Goal: Task Accomplishment & Management: Manage account settings

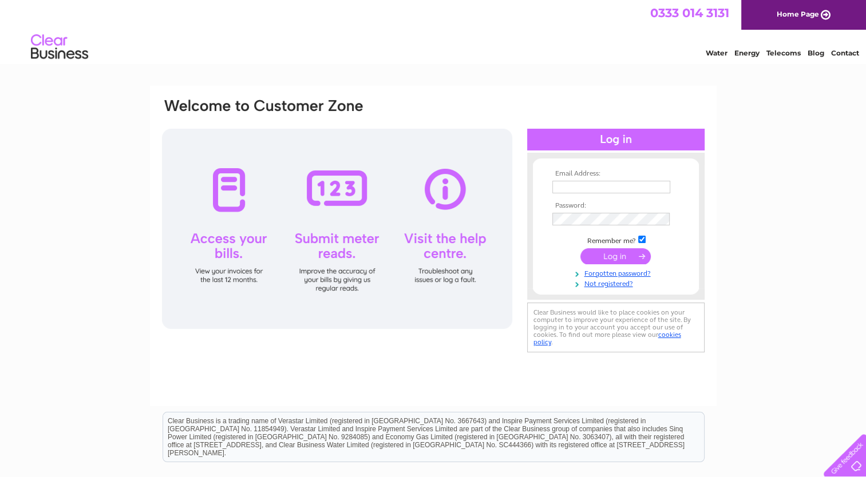
type input "[EMAIL_ADDRESS][DOMAIN_NAME]"
click at [611, 256] on input "submit" at bounding box center [615, 256] width 70 height 16
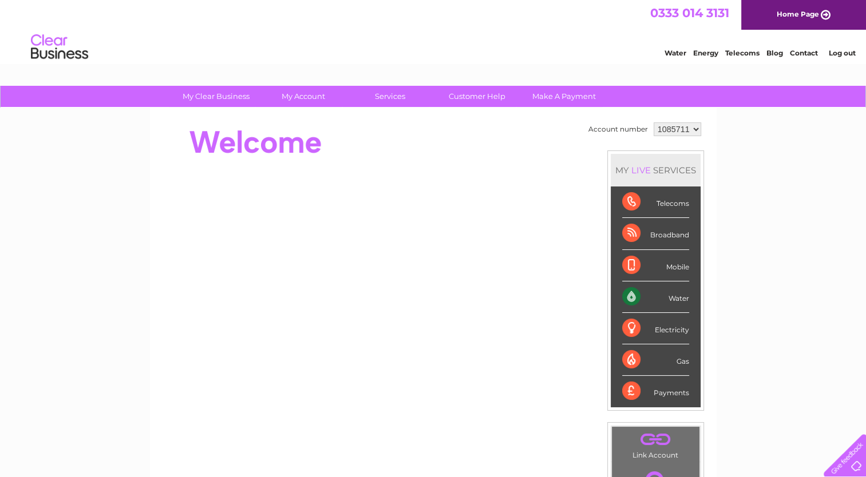
click at [630, 295] on div "Water" at bounding box center [655, 297] width 67 height 31
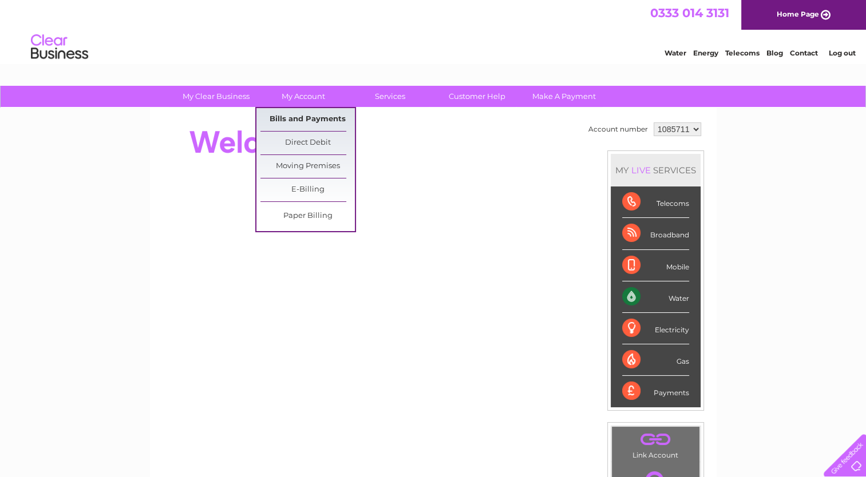
click at [306, 118] on link "Bills and Payments" at bounding box center [307, 119] width 94 height 23
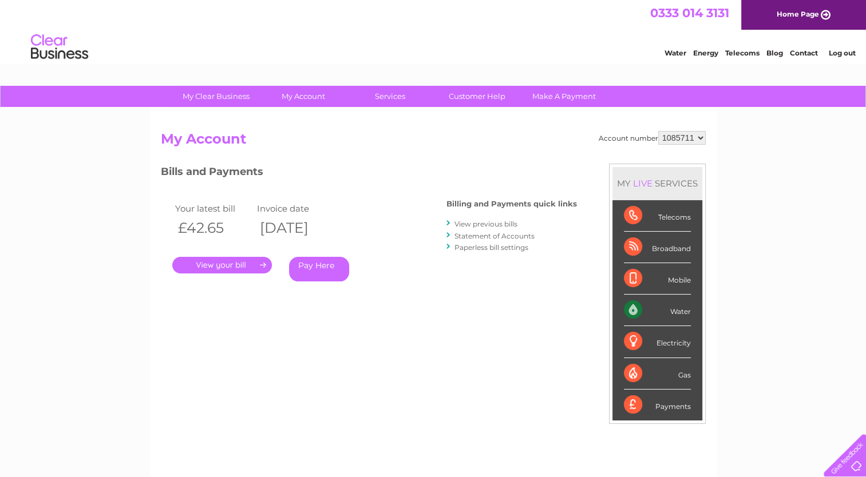
click at [238, 264] on link "." at bounding box center [222, 265] width 100 height 17
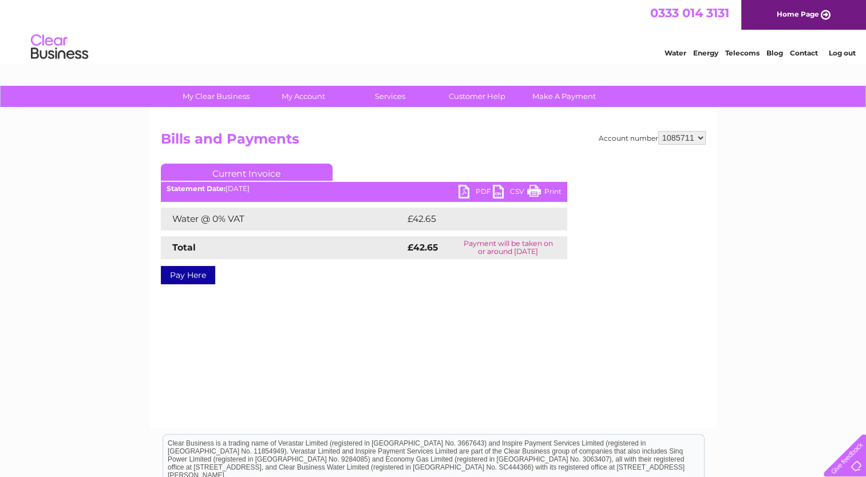
click at [536, 191] on link "Print" at bounding box center [544, 193] width 34 height 17
